Goal: Information Seeking & Learning: Learn about a topic

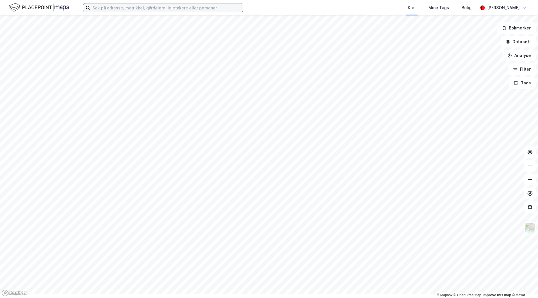
click at [136, 11] on input at bounding box center [166, 7] width 153 height 9
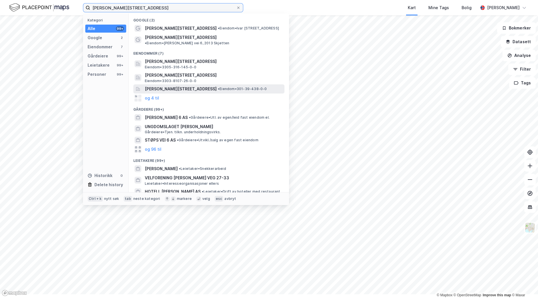
type input "[PERSON_NAME][STREET_ADDRESS]"
click at [185, 92] on span "[PERSON_NAME][STREET_ADDRESS]" at bounding box center [181, 89] width 72 height 7
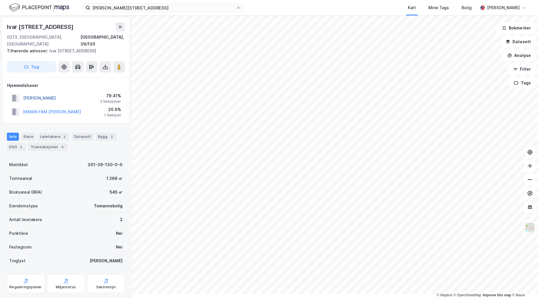
click at [0, 0] on button "[PERSON_NAME]" at bounding box center [0, 0] width 0 height 0
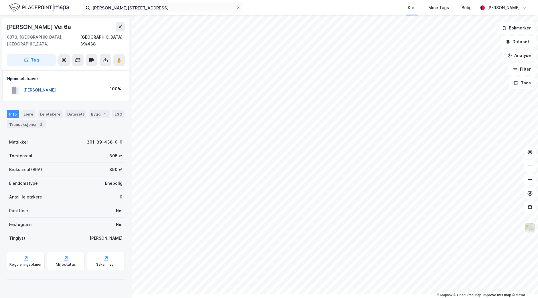
click at [0, 0] on button "[PERSON_NAME]" at bounding box center [0, 0] width 0 height 0
